Goal: Information Seeking & Learning: Learn about a topic

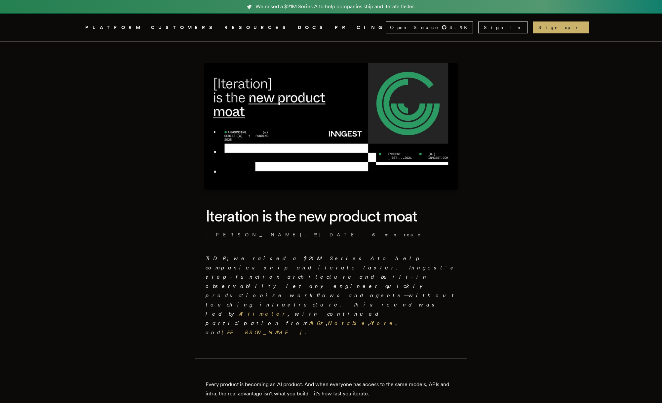
click at [184, 27] on link "CUSTOMERS" at bounding box center [183, 27] width 65 height 8
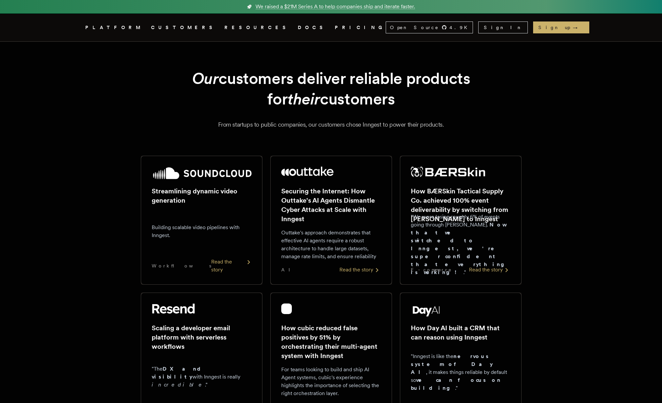
click at [195, 176] on img at bounding box center [202, 173] width 100 height 13
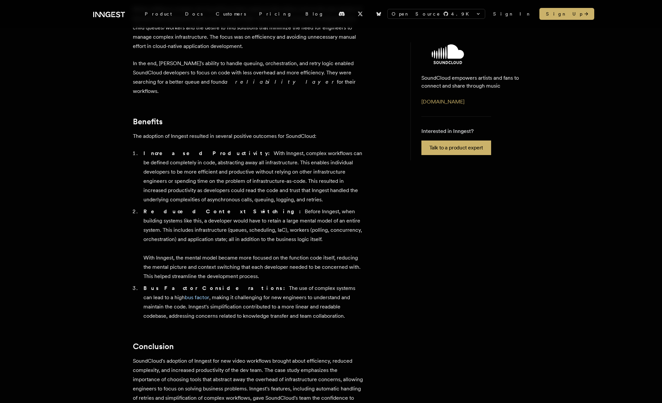
scroll to position [499, 0]
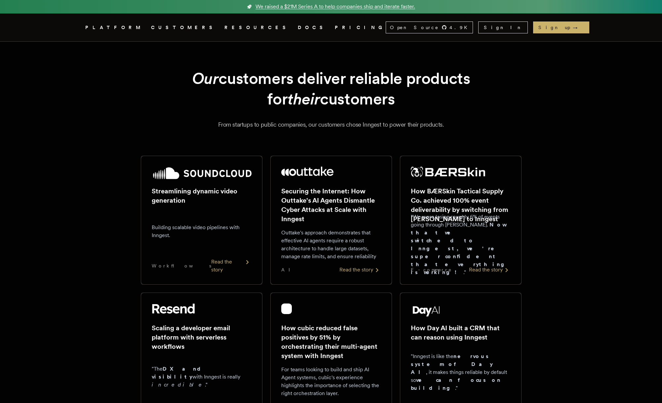
click at [318, 9] on span "We raised a $21M Series A to help companies ship and iterate faster." at bounding box center [336, 7] width 160 height 8
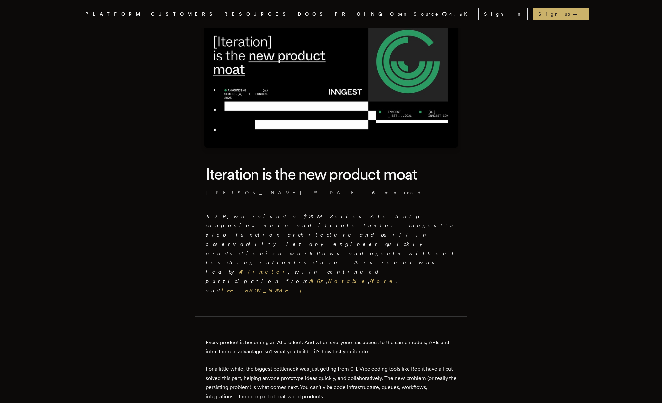
scroll to position [43, 0]
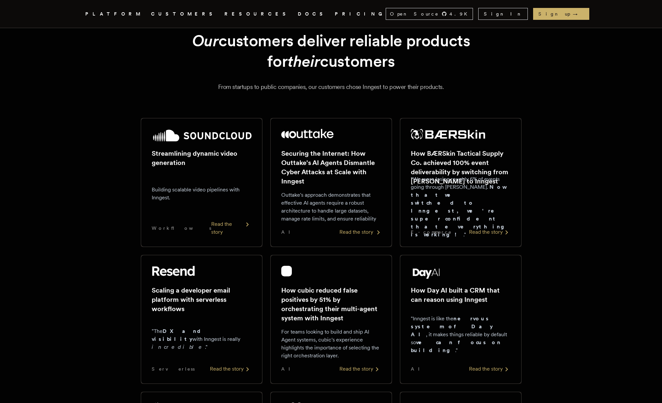
scroll to position [43, 0]
